Goal: Task Accomplishment & Management: Use online tool/utility

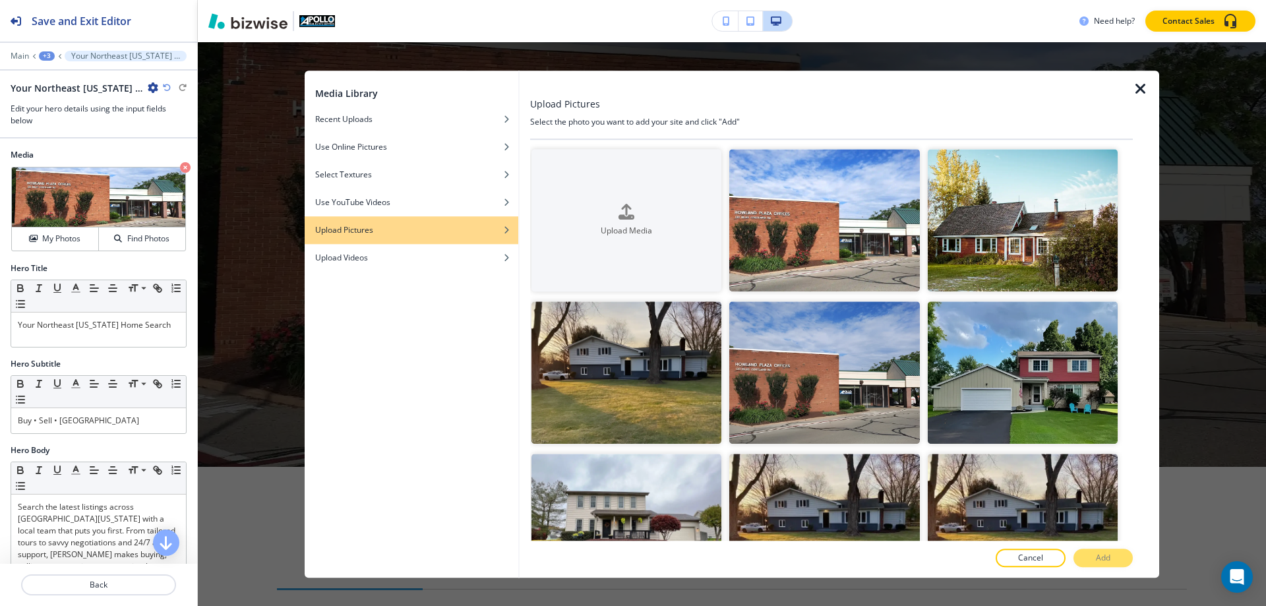
scroll to position [132, 0]
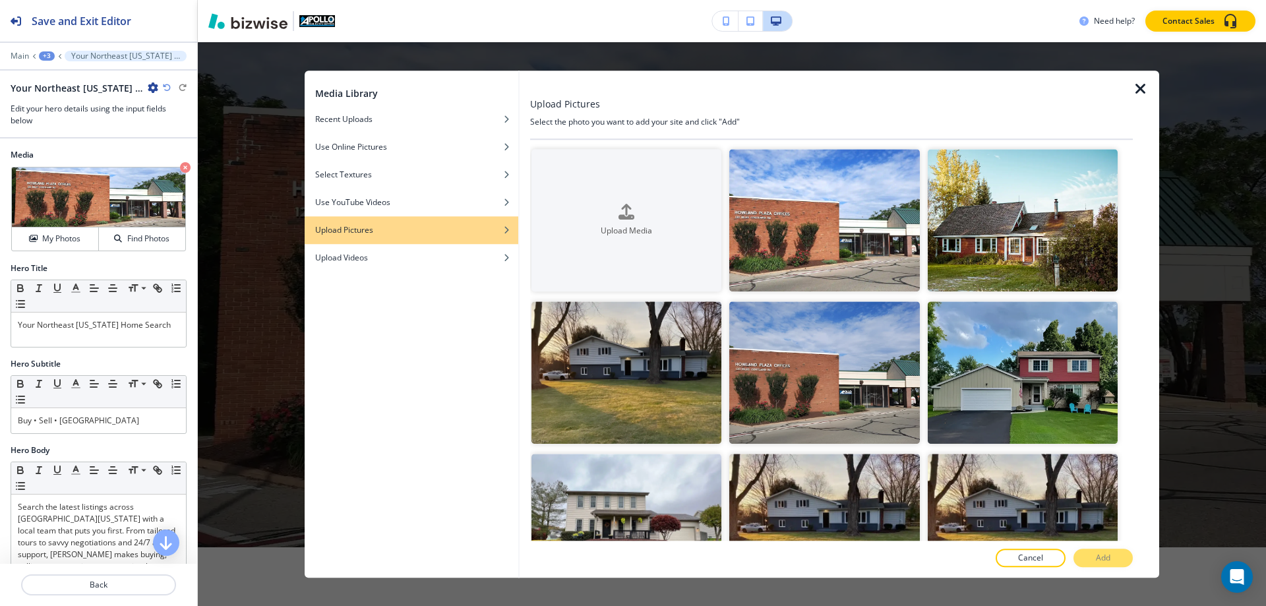
click at [363, 232] on h4 "Upload Pictures" at bounding box center [344, 230] width 58 height 12
click at [624, 211] on icon "button" at bounding box center [626, 211] width 16 height 16
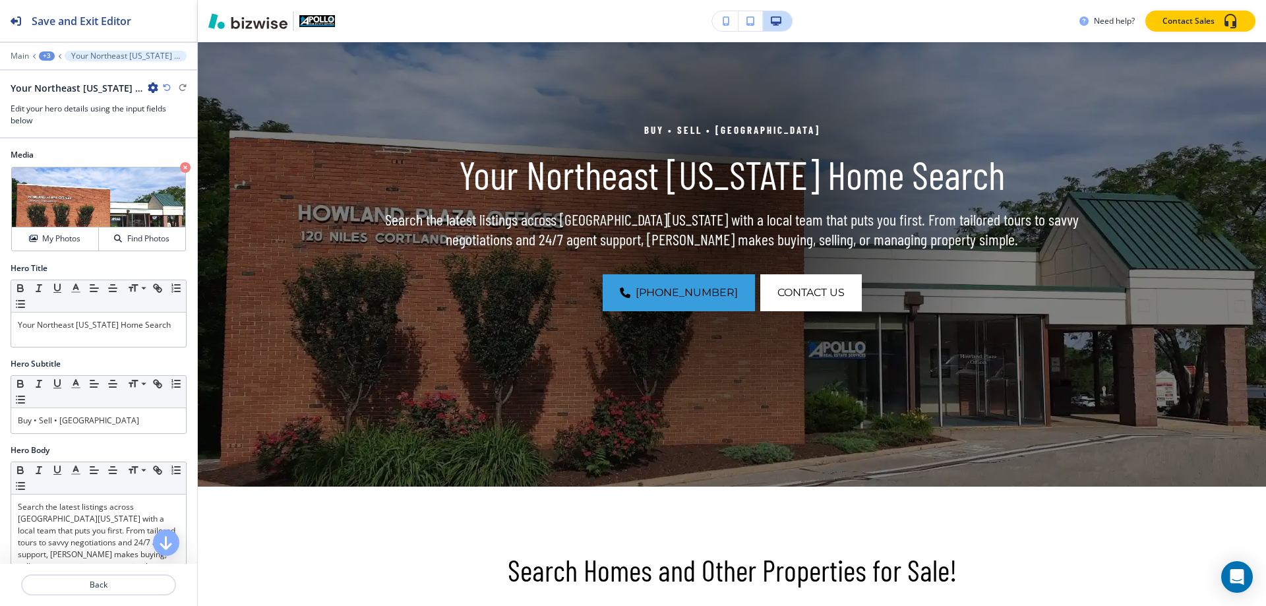
scroll to position [198, 0]
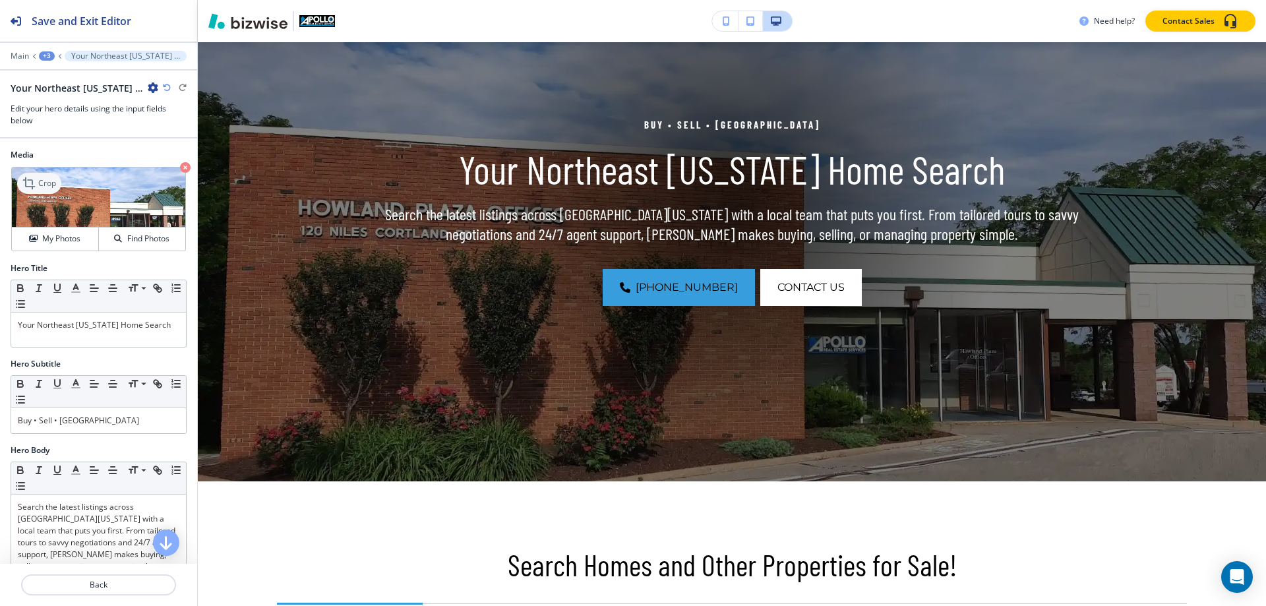
click at [45, 188] on p "Crop" at bounding box center [47, 183] width 18 height 12
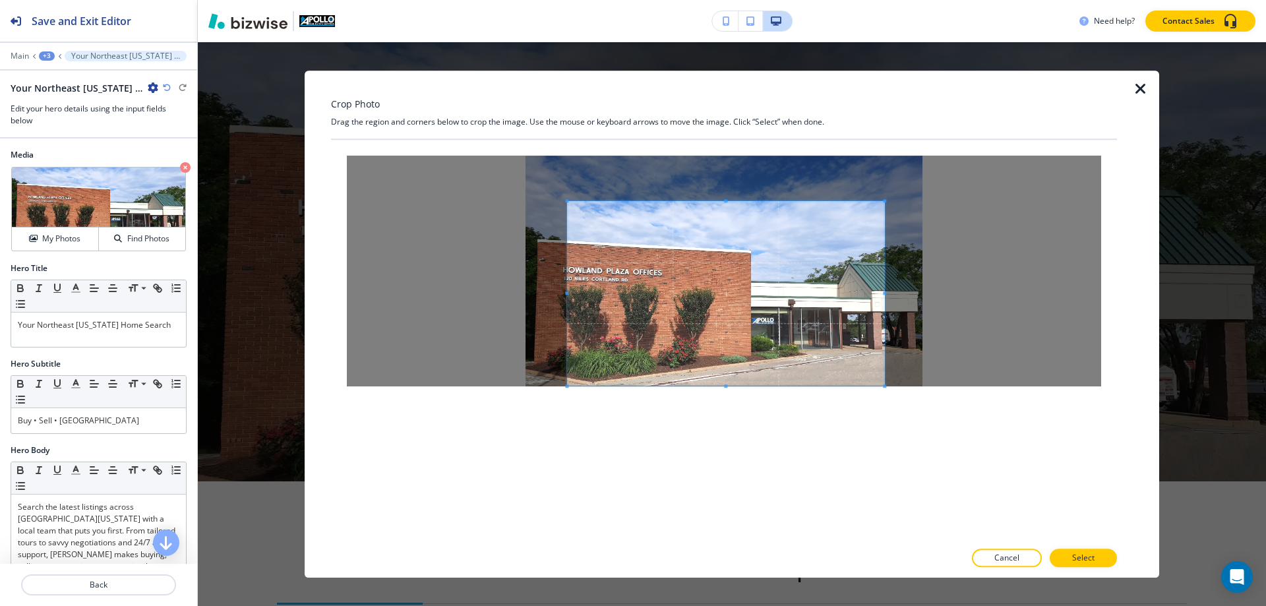
click at [738, 294] on span at bounding box center [725, 293] width 317 height 185
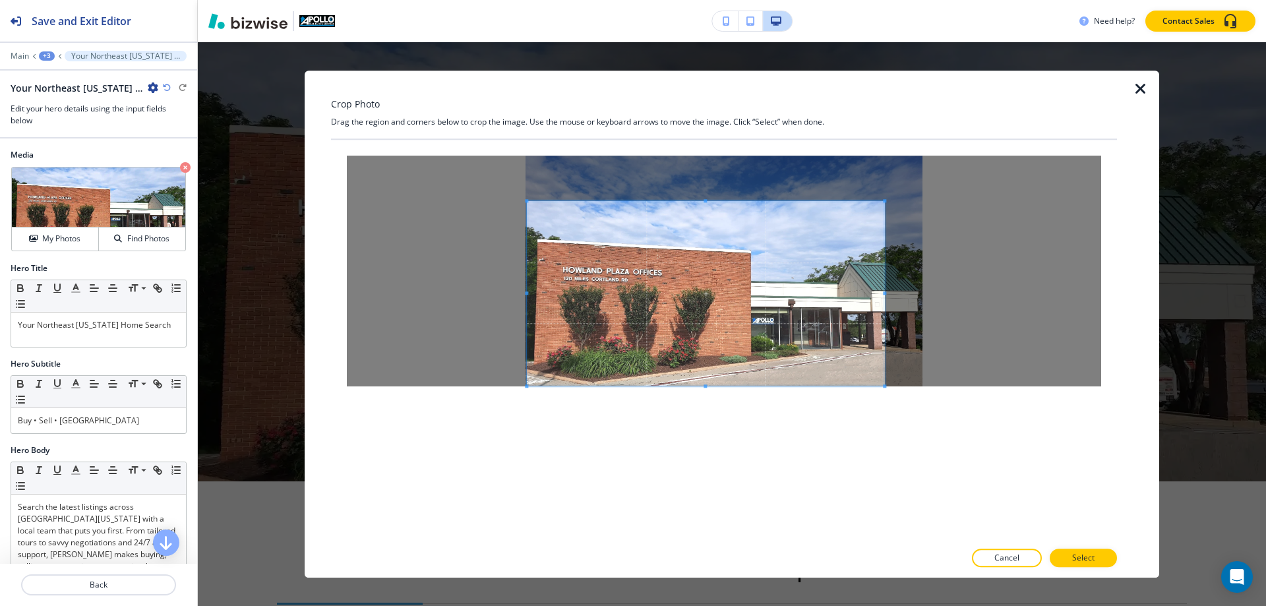
click at [527, 295] on div at bounding box center [705, 293] width 357 height 185
click at [922, 306] on span at bounding box center [922, 293] width 3 height 185
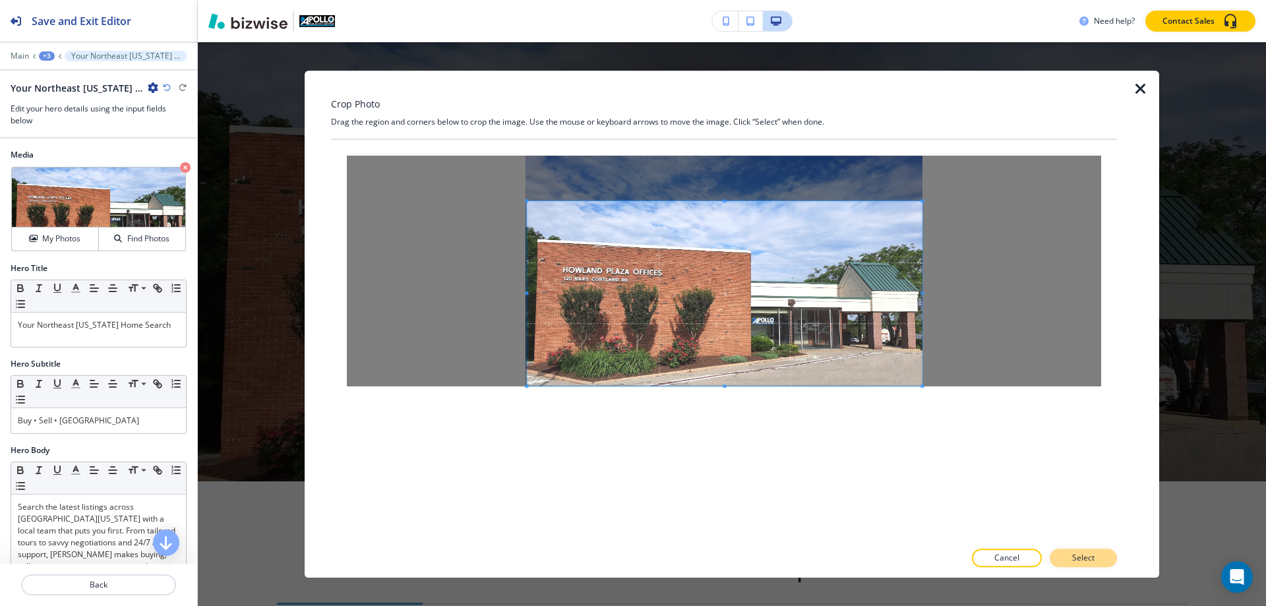
click at [1091, 560] on p "Select" at bounding box center [1083, 558] width 22 height 12
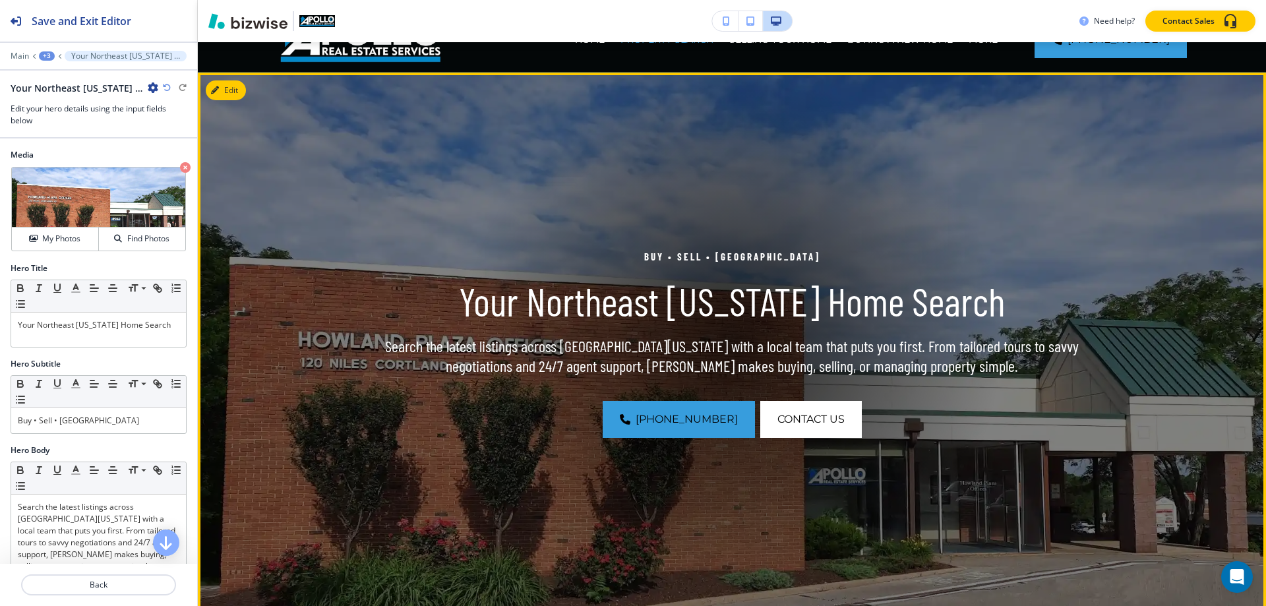
scroll to position [132, 0]
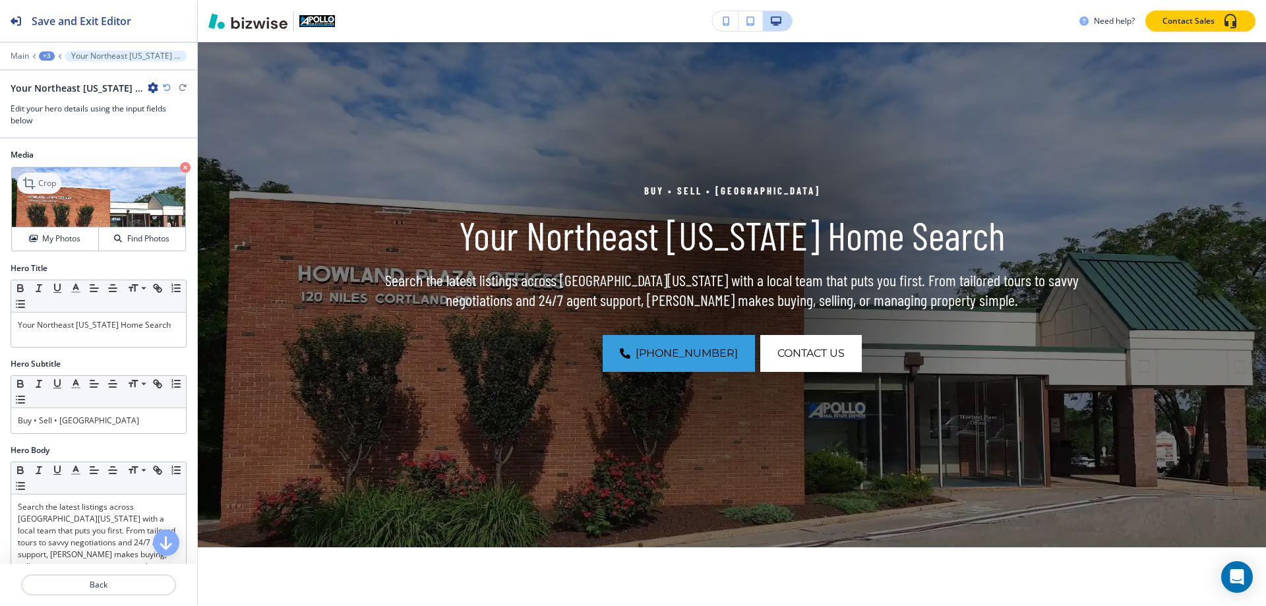
click at [49, 181] on p "Crop" at bounding box center [47, 183] width 18 height 12
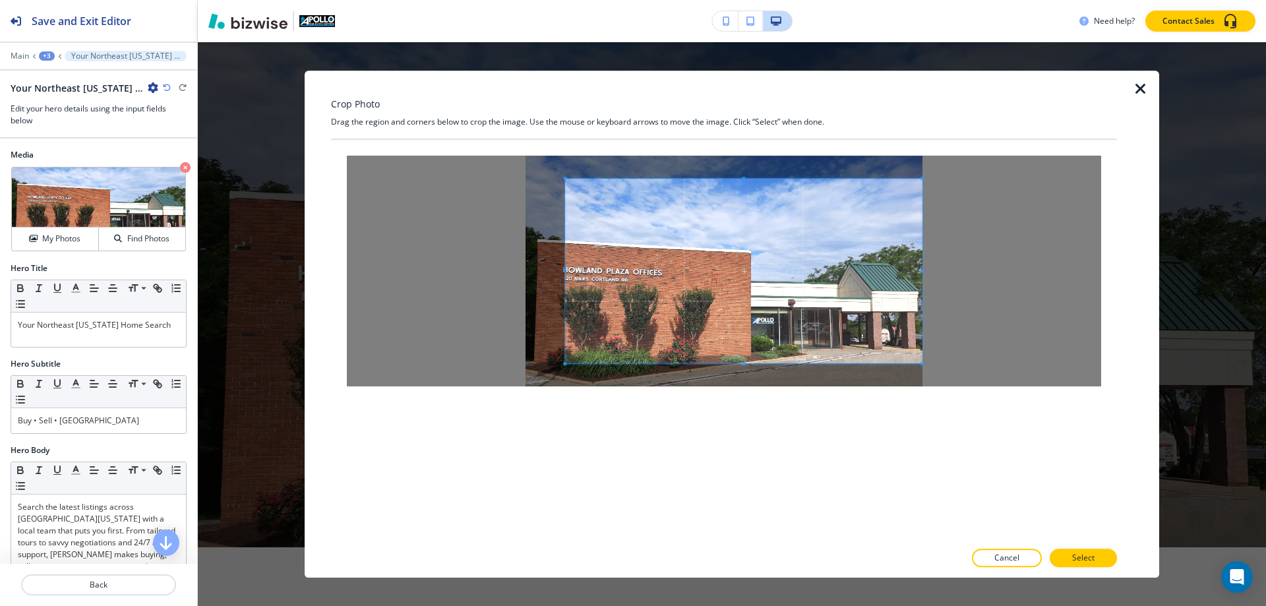
click at [922, 287] on span at bounding box center [922, 271] width 3 height 185
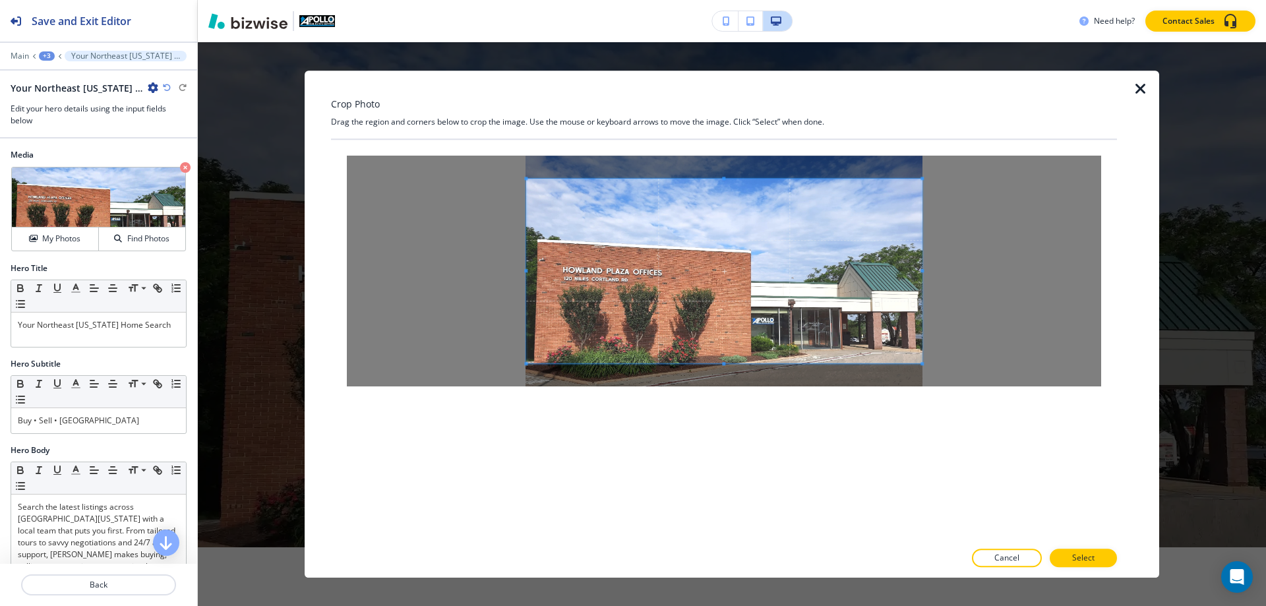
click at [526, 287] on span at bounding box center [525, 271] width 3 height 185
click at [790, 270] on span at bounding box center [723, 274] width 395 height 185
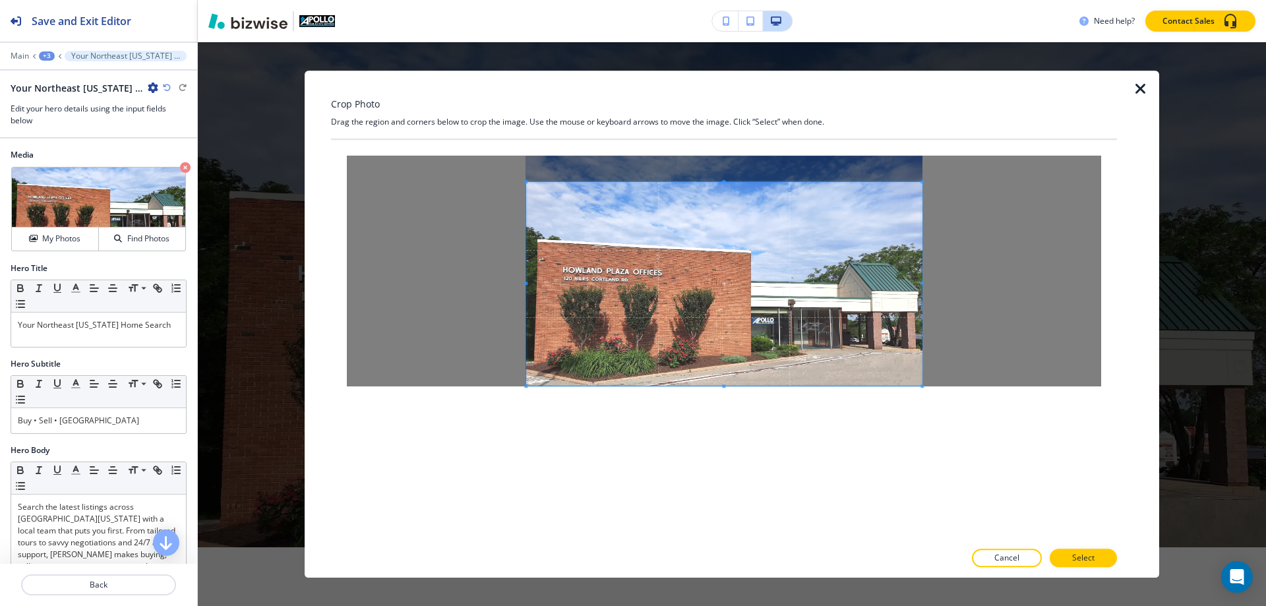
click at [726, 386] on span at bounding box center [723, 385] width 395 height 3
click at [778, 90] on div at bounding box center [724, 84] width 786 height 26
click at [785, 273] on span at bounding box center [722, 285] width 395 height 204
click at [727, 173] on span at bounding box center [722, 173] width 395 height 3
click at [1093, 558] on p "Select" at bounding box center [1083, 558] width 22 height 12
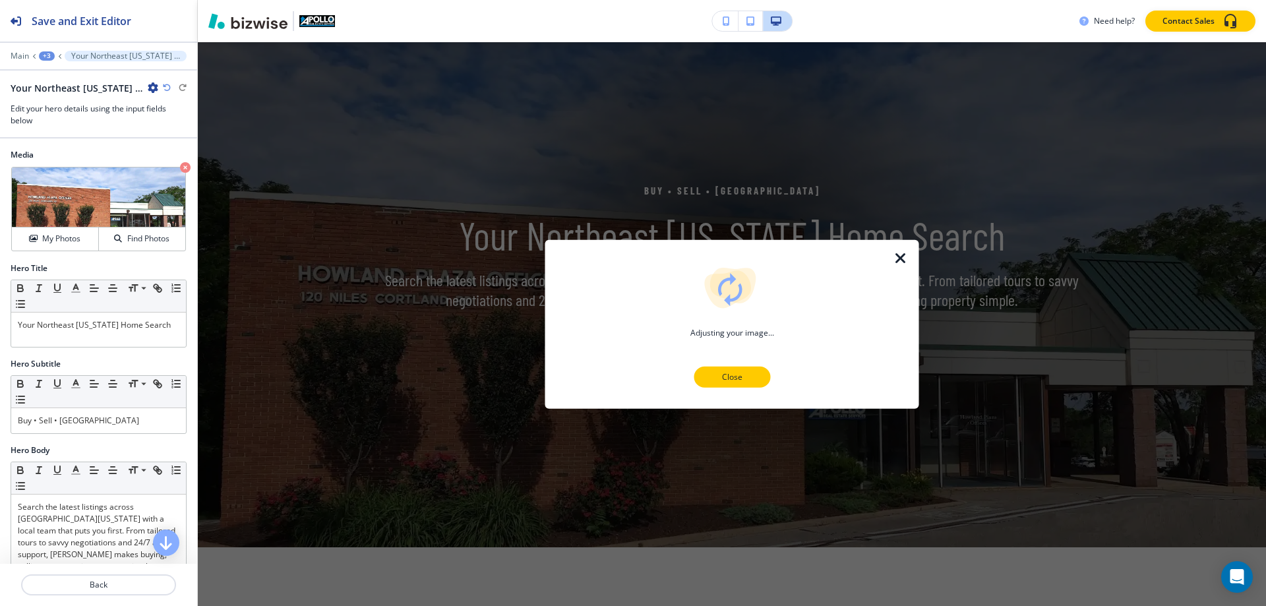
click at [738, 376] on p "Close" at bounding box center [732, 377] width 42 height 12
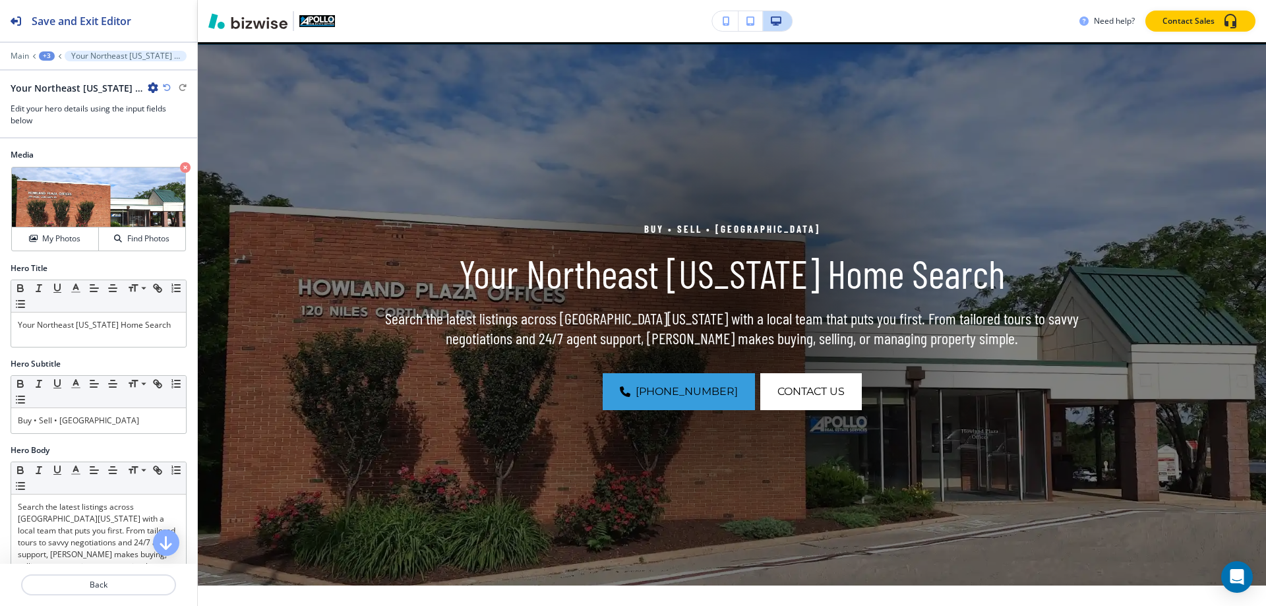
scroll to position [66, 0]
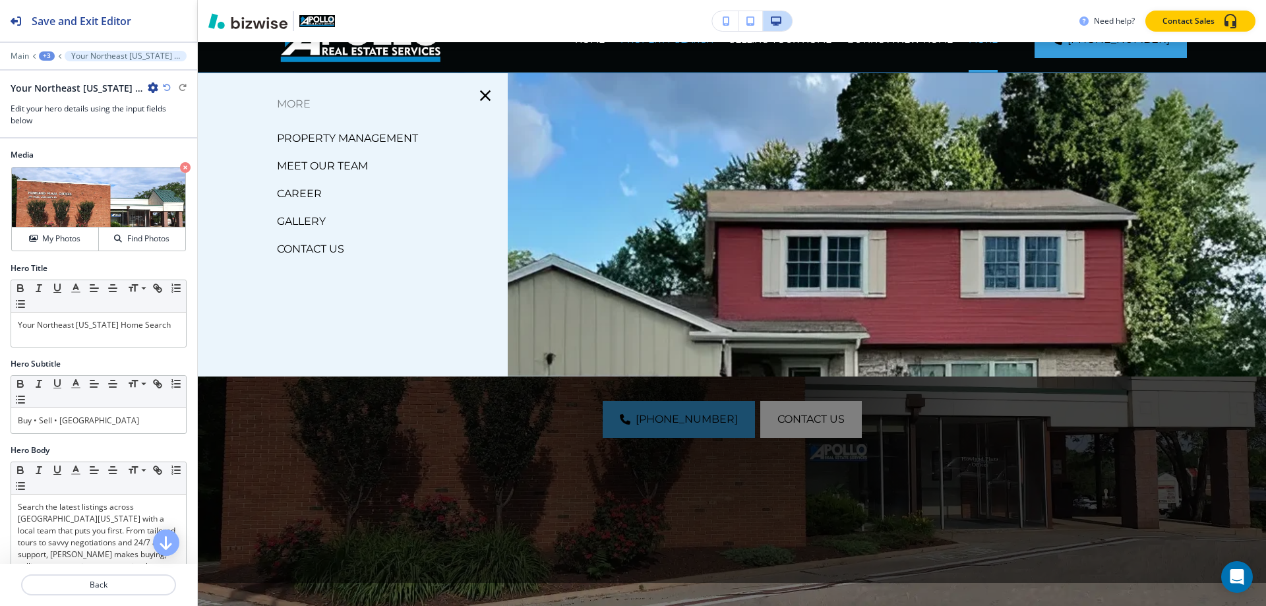
click at [340, 139] on p "PROPERTY MANAGEMENT" at bounding box center [347, 139] width 141 height 20
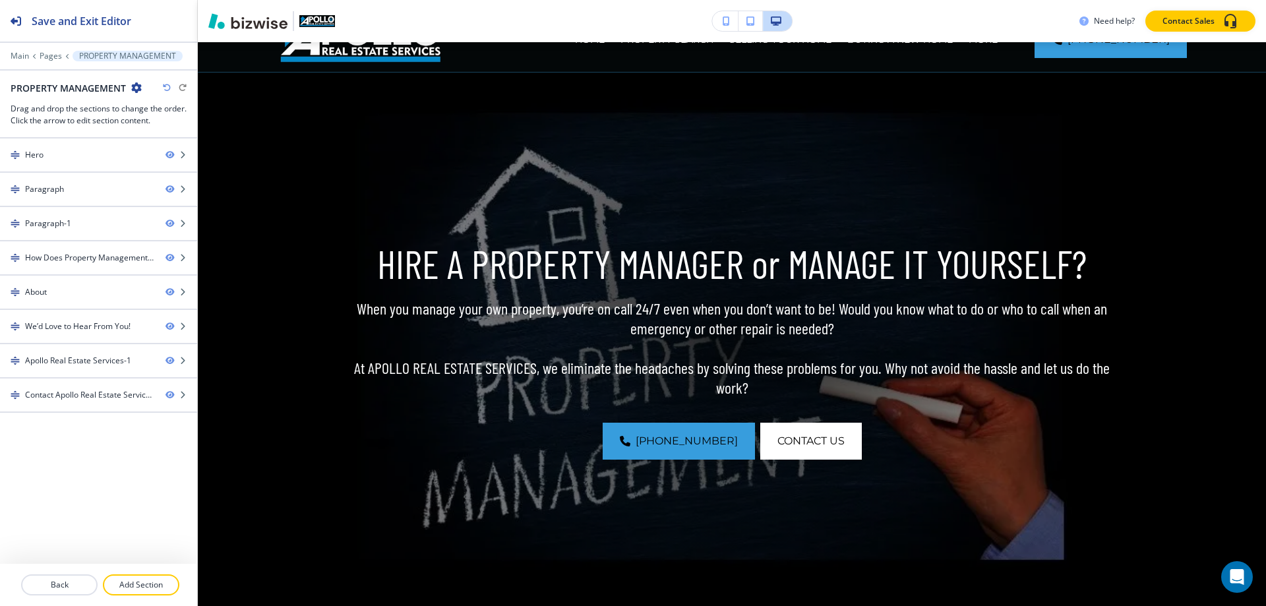
scroll to position [0, 0]
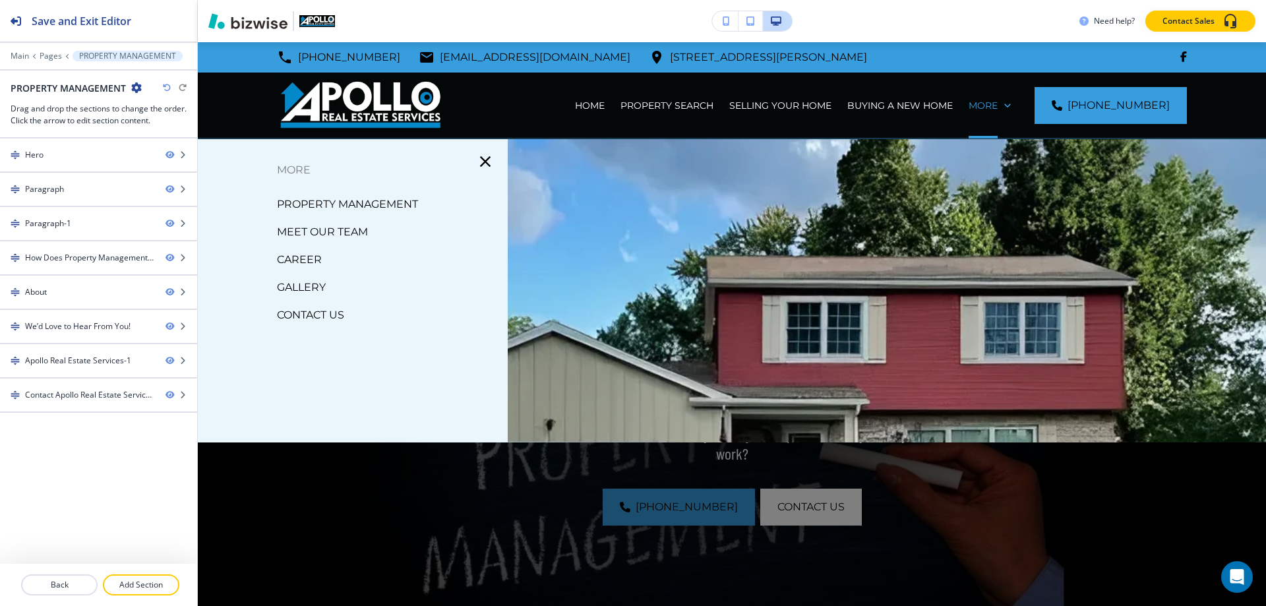
click at [337, 233] on p "MEET OUR TEAM" at bounding box center [322, 232] width 91 height 20
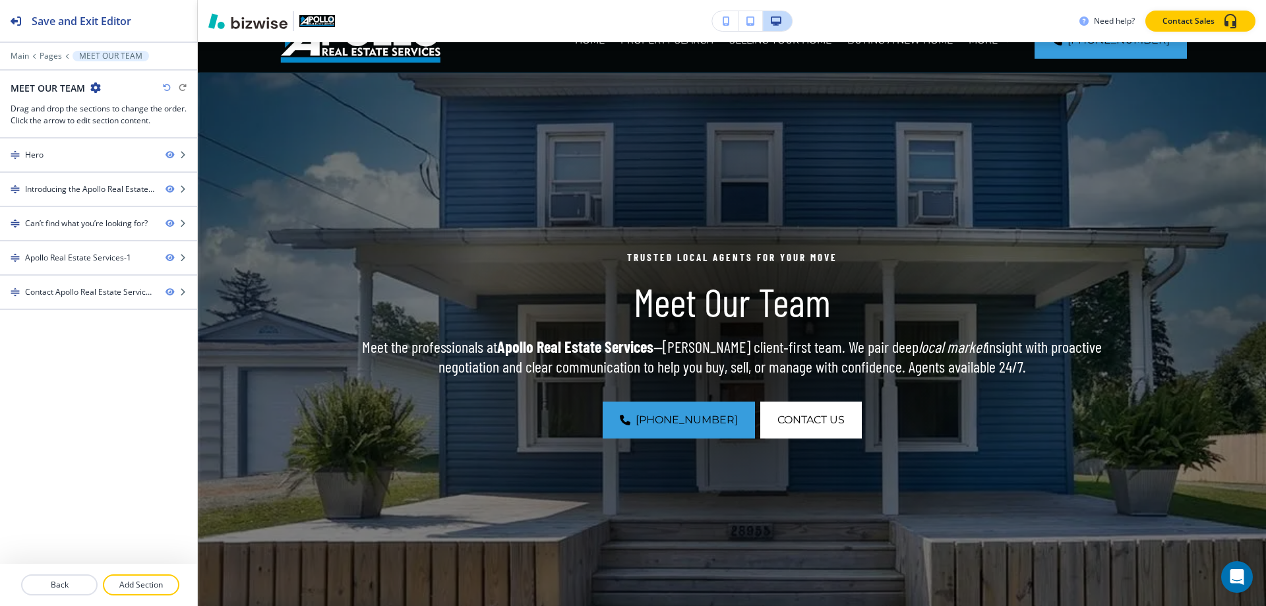
scroll to position [66, 0]
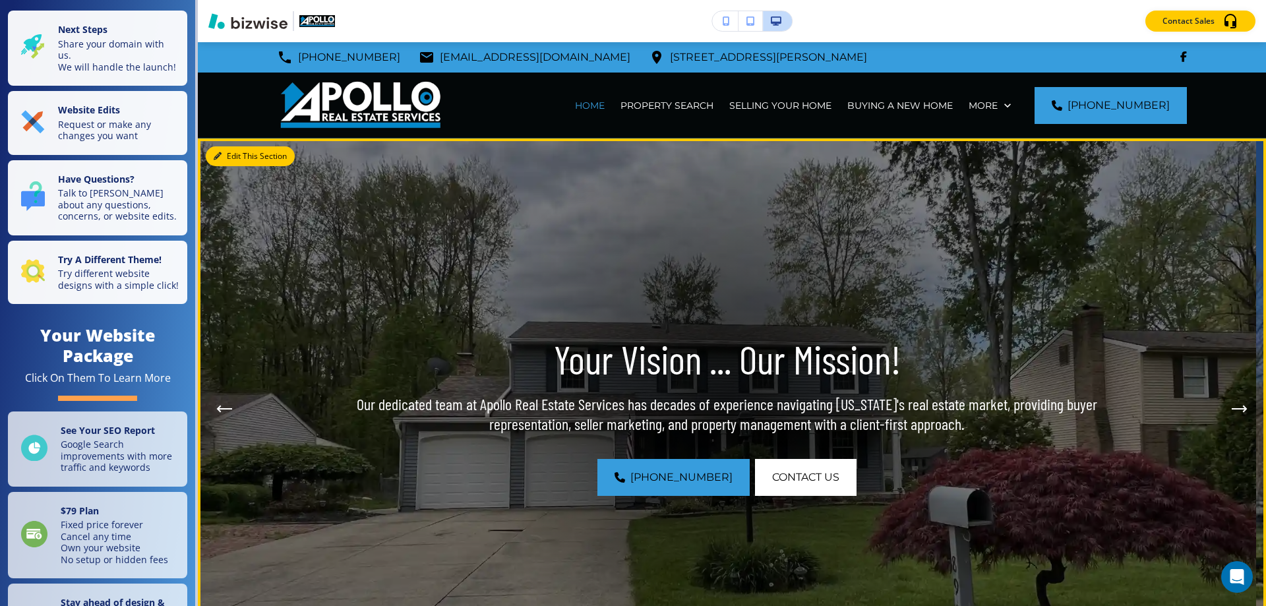
click at [237, 158] on button "Edit This Section" at bounding box center [250, 156] width 89 height 20
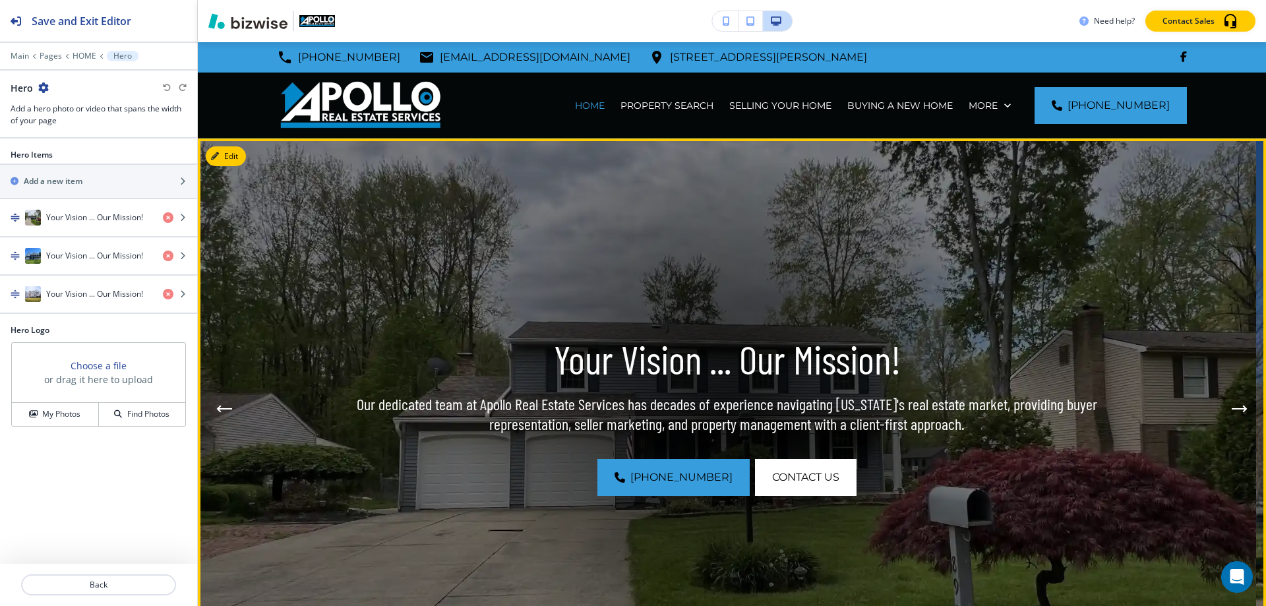
scroll to position [96, 0]
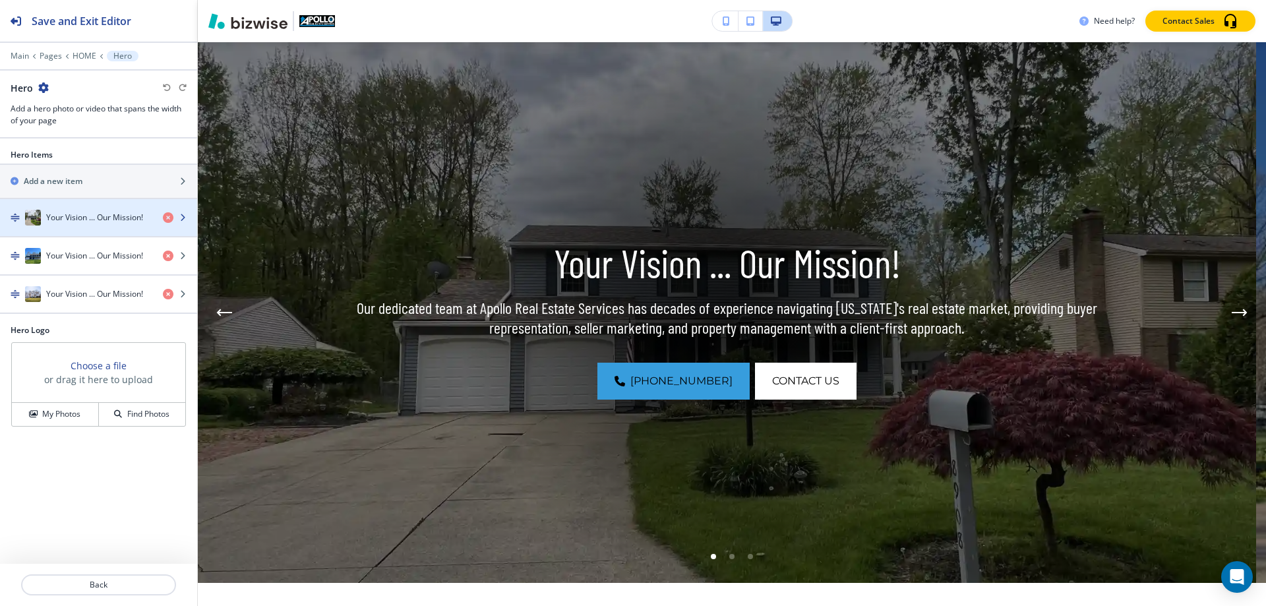
click at [36, 217] on img "button" at bounding box center [33, 218] width 16 height 16
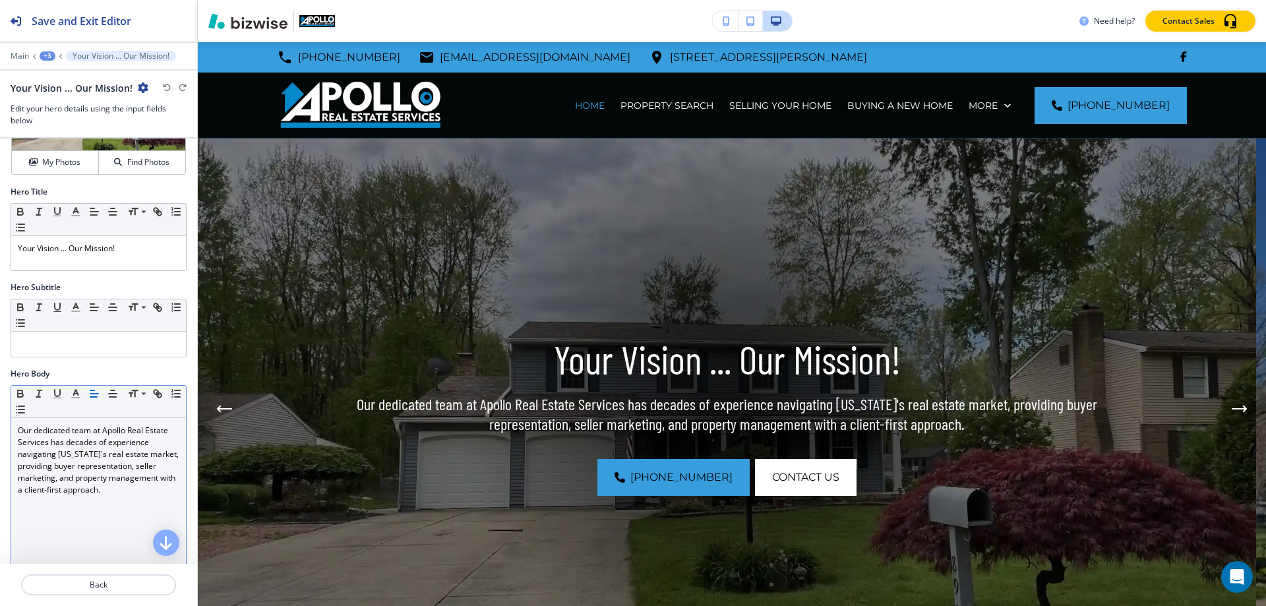
scroll to position [0, 0]
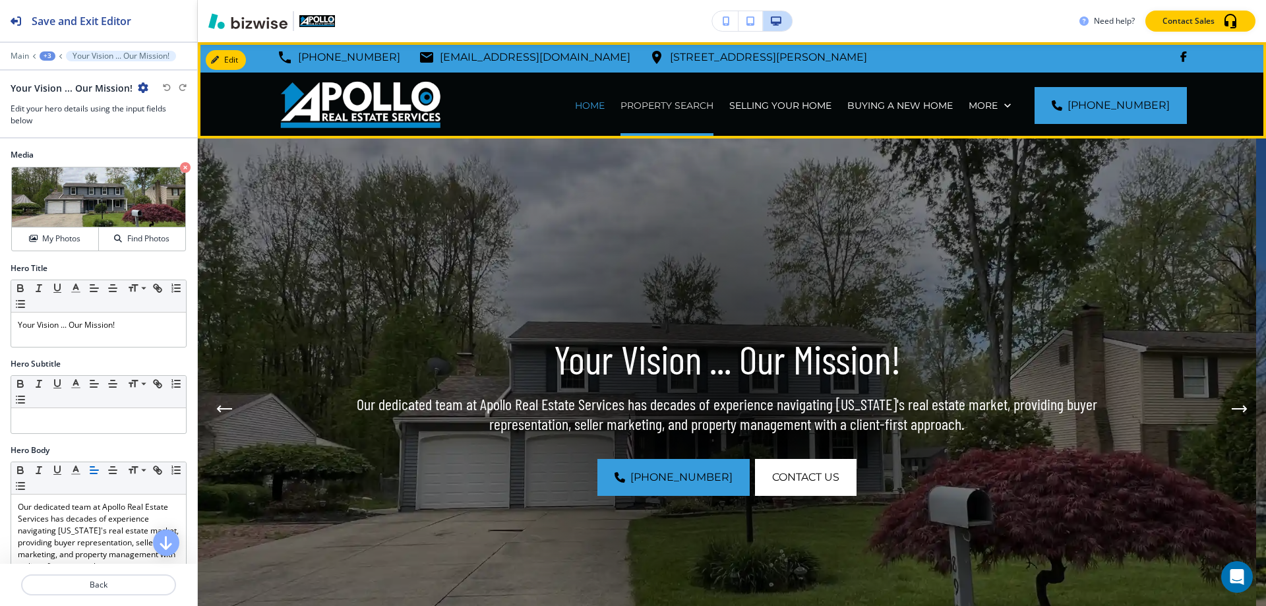
click at [669, 107] on p "PROPERTY SEARCH" at bounding box center [666, 105] width 93 height 13
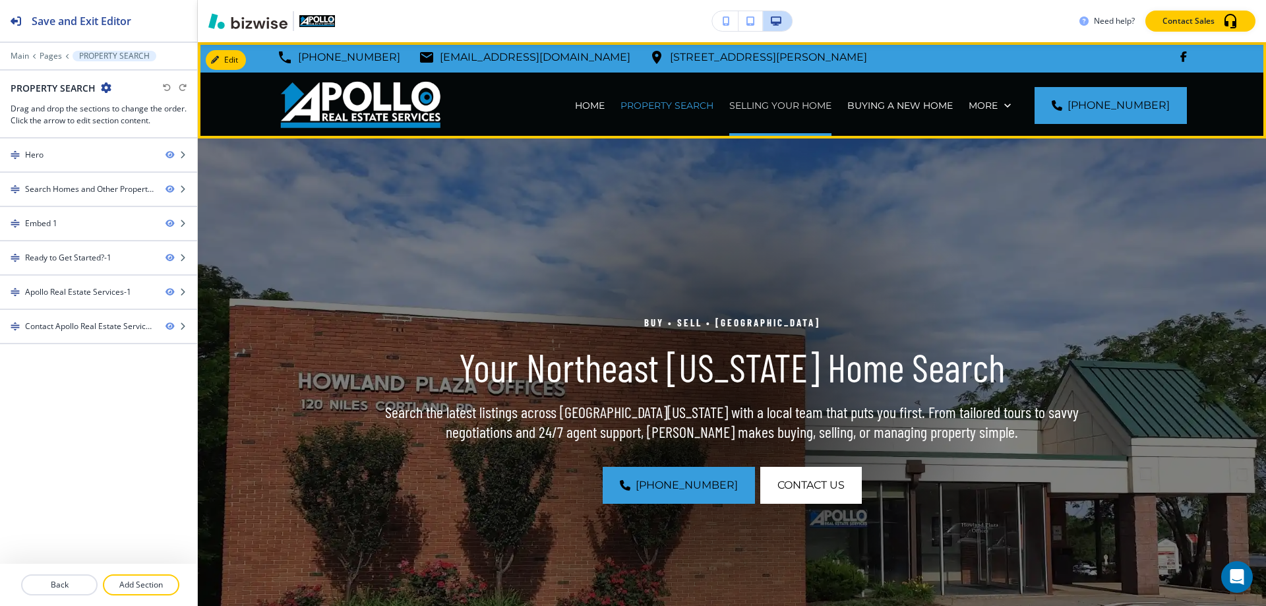
click at [776, 106] on p "SELLING YOUR HOME" at bounding box center [780, 105] width 102 height 13
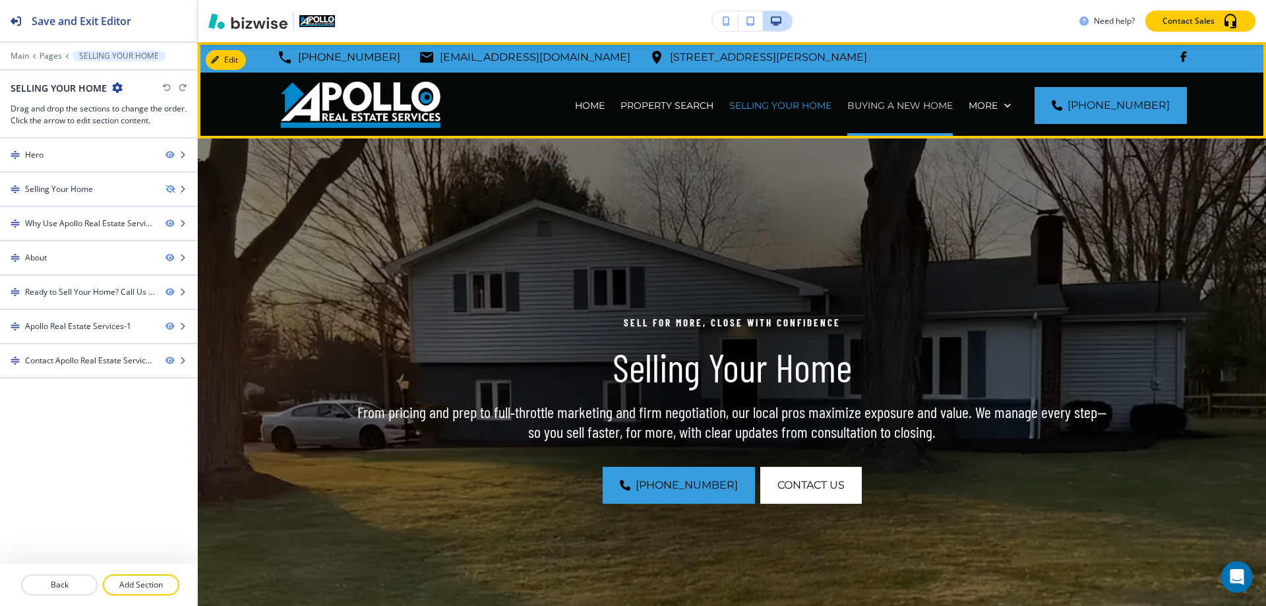
click at [911, 103] on p "BUYING A NEW HOME" at bounding box center [899, 105] width 105 height 13
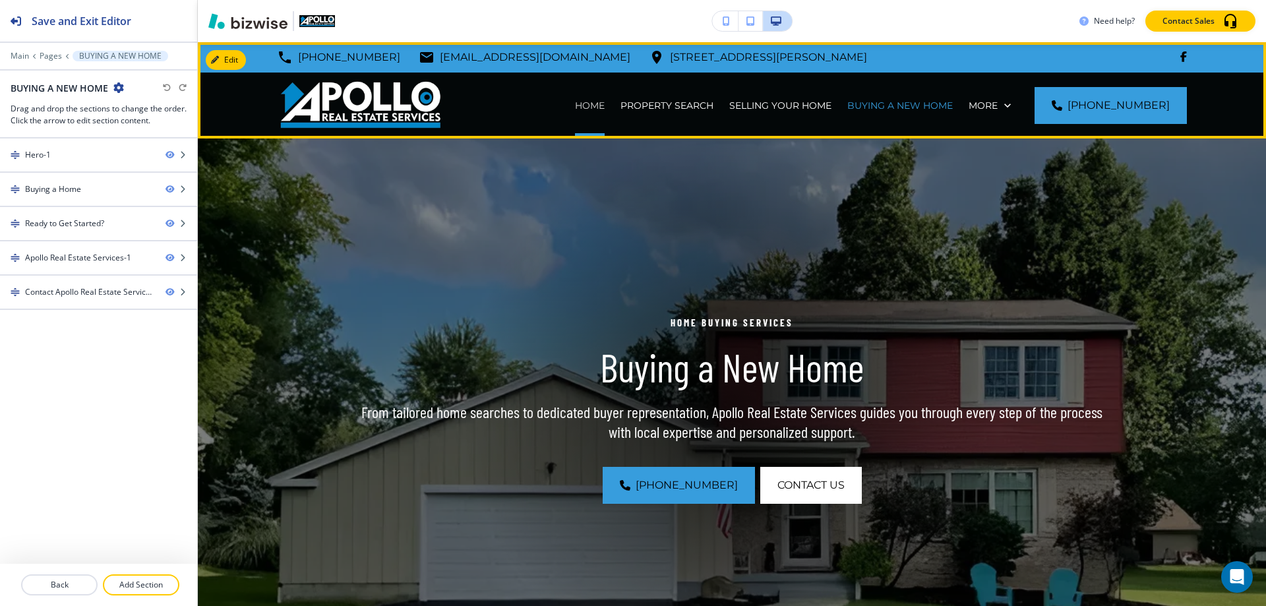
click at [602, 106] on p "HOME" at bounding box center [590, 105] width 30 height 13
